Goal: Communication & Community: Answer question/provide support

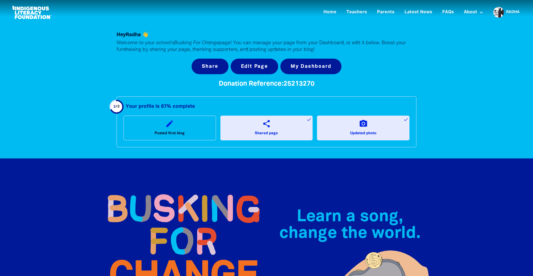
scroll to position [3, 0]
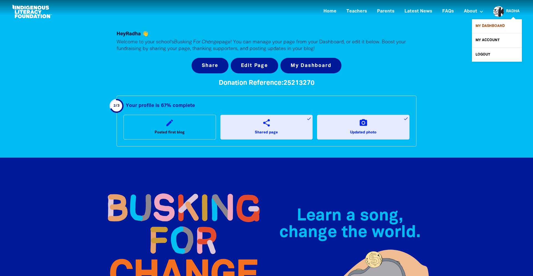
click at [503, 24] on link "My Dashboard" at bounding box center [497, 26] width 50 height 14
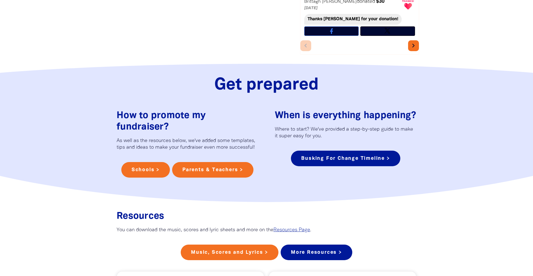
scroll to position [233, 0]
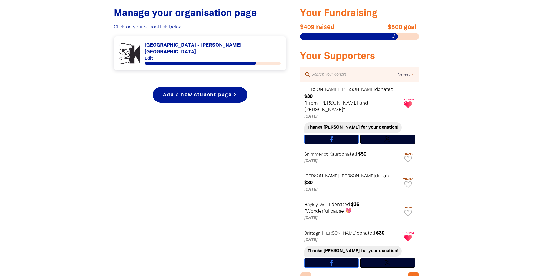
scroll to position [219, 0]
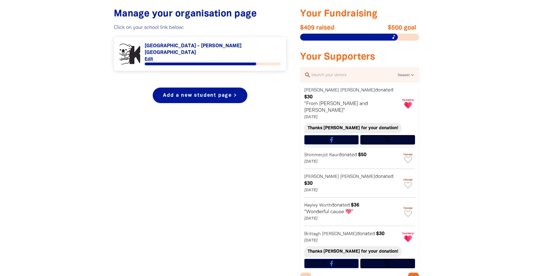
click at [329, 209] on p ""Wonderful cause 💖"" at bounding box center [353, 212] width 96 height 7
click at [322, 158] on p "[DATE]" at bounding box center [353, 161] width 96 height 7
click at [409, 156] on icon "Paginated content" at bounding box center [409, 159] width 8 height 6
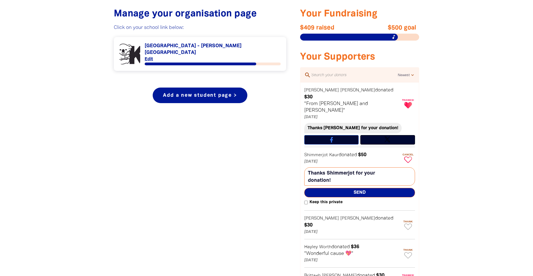
click at [369, 188] on span "Send" at bounding box center [360, 192] width 111 height 9
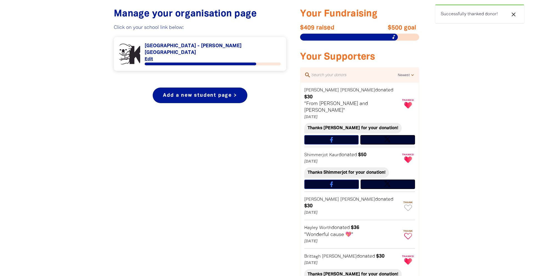
click at [409, 233] on icon "Paginated content" at bounding box center [409, 236] width 8 height 6
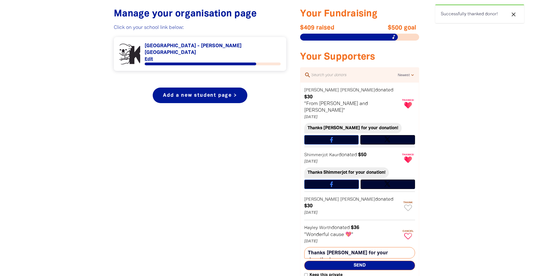
click at [358, 261] on span "Send" at bounding box center [360, 265] width 111 height 9
click at [405, 205] on icon "Paginated content" at bounding box center [405, 205] width 1 height 1
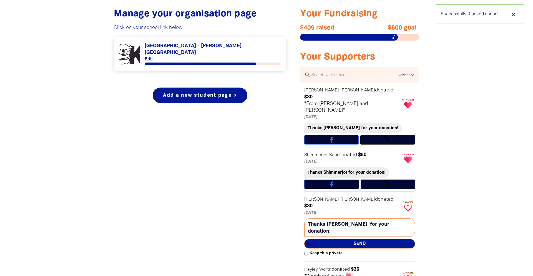
click at [358, 239] on span "Send" at bounding box center [360, 243] width 111 height 9
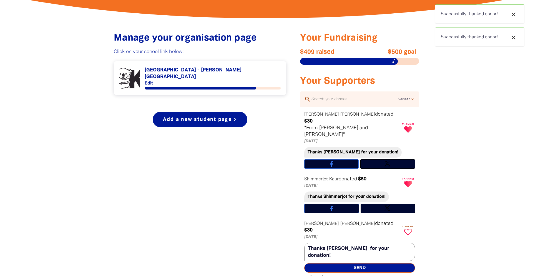
scroll to position [173, 0]
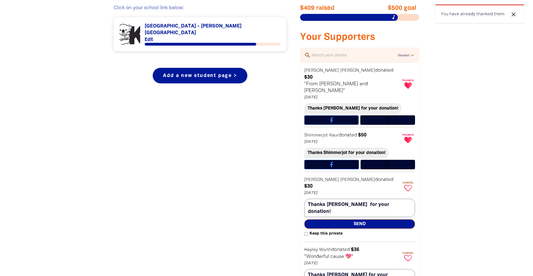
scroll to position [239, 0]
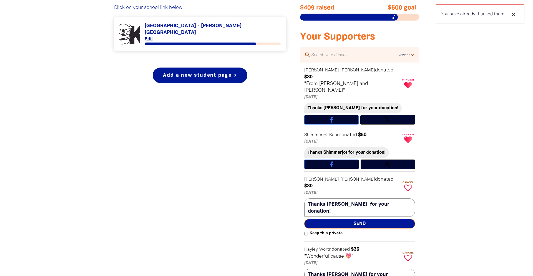
click at [164, 181] on div "Manage your organisation page Click on your school link below: Link to Koala Ch…" at bounding box center [200, 174] width 186 height 383
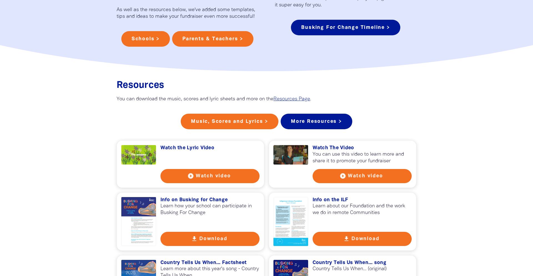
scroll to position [697, 0]
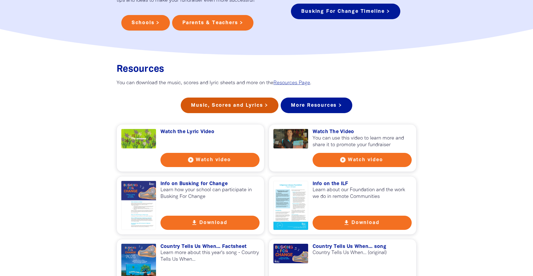
click at [237, 98] on link "Music, Scores and Lyrics >" at bounding box center [230, 106] width 98 height 16
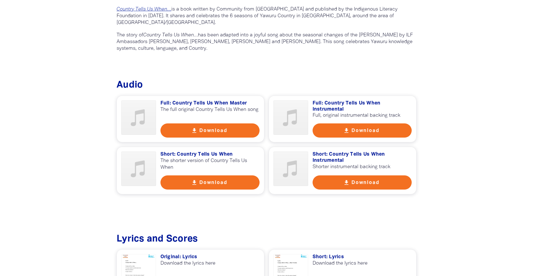
scroll to position [270, 0]
